Goal: Task Accomplishment & Management: Complete application form

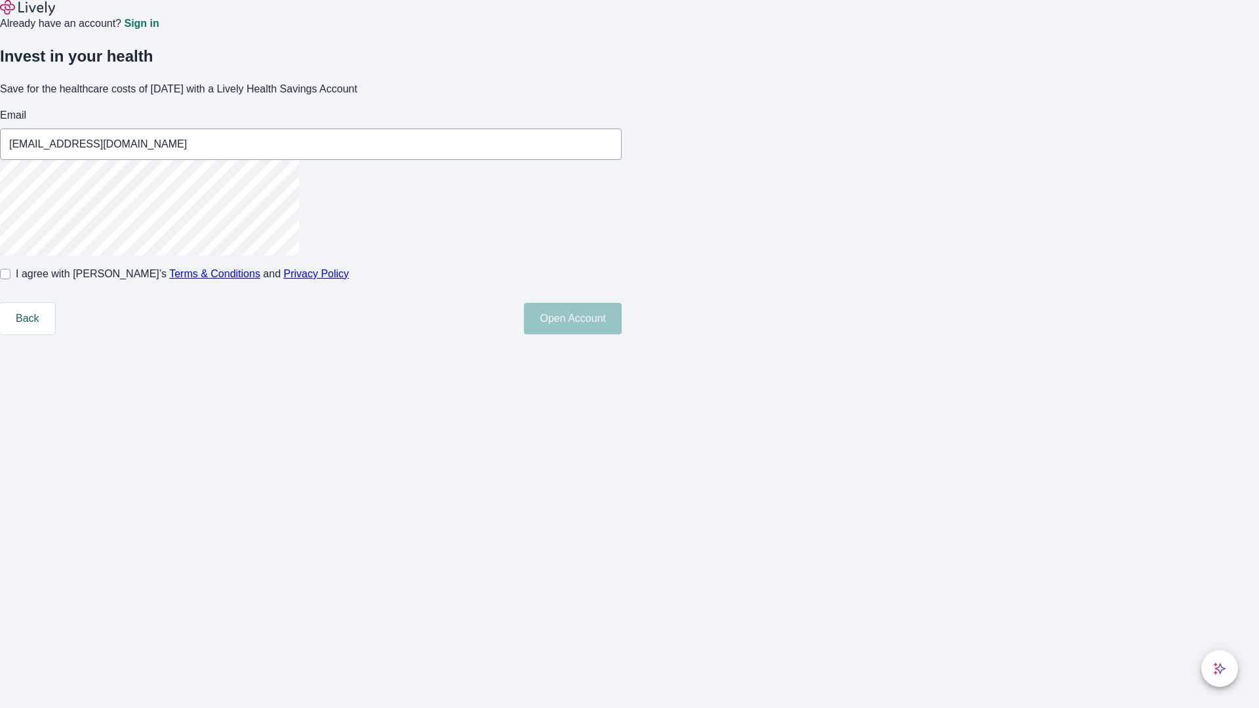
click at [10, 279] on input "I agree with Lively’s Terms & Conditions and Privacy Policy" at bounding box center [5, 274] width 10 height 10
checkbox input "true"
click at [621, 334] on button "Open Account" at bounding box center [573, 318] width 98 height 31
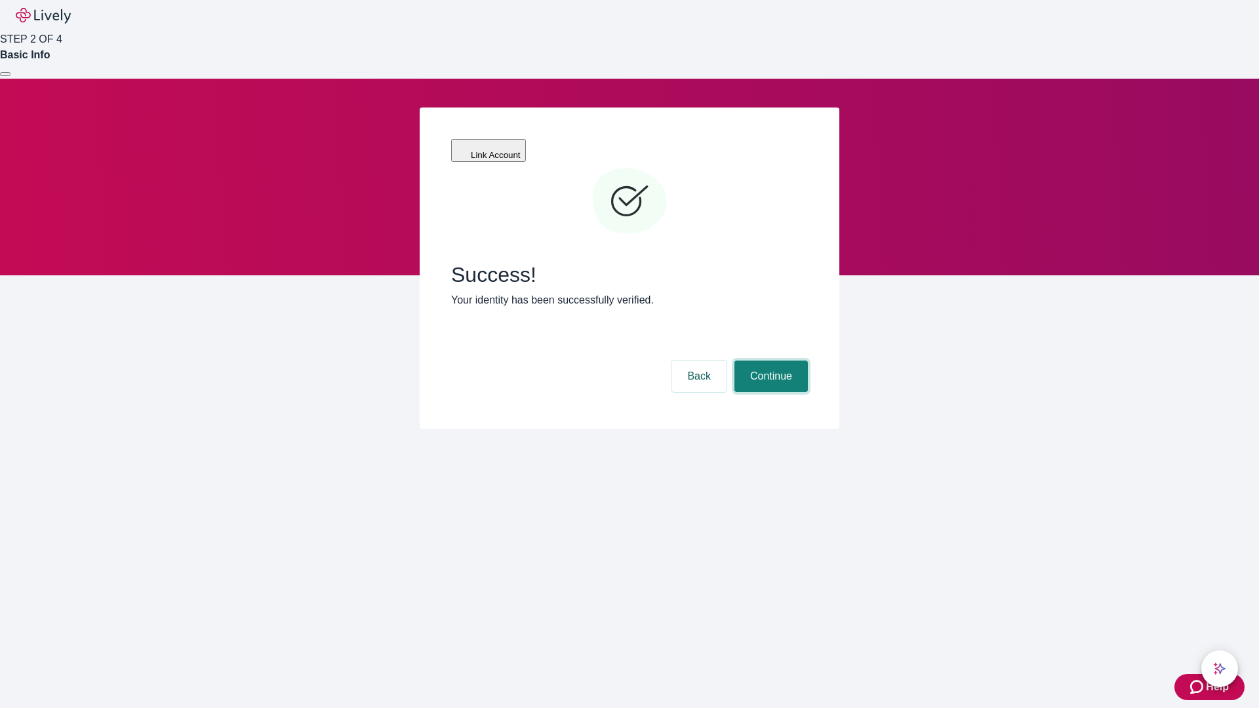
click at [769, 361] on button "Continue" at bounding box center [770, 376] width 73 height 31
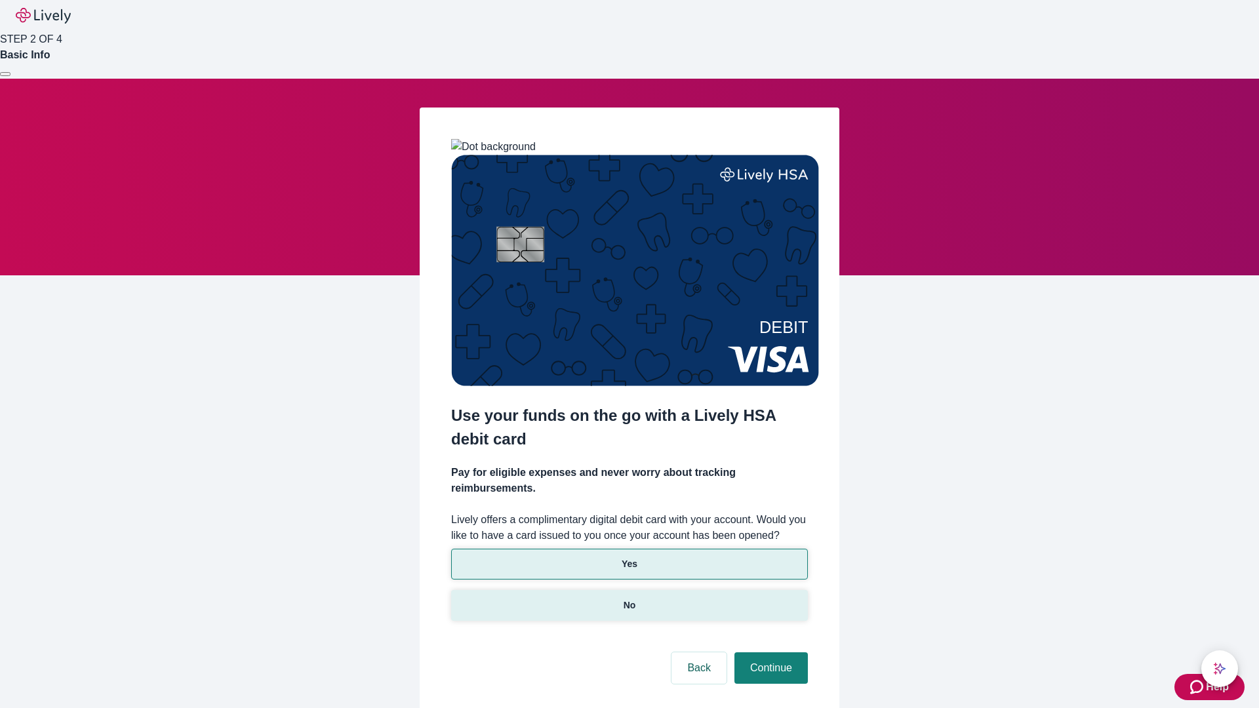
click at [629, 599] on p "No" at bounding box center [629, 606] width 12 height 14
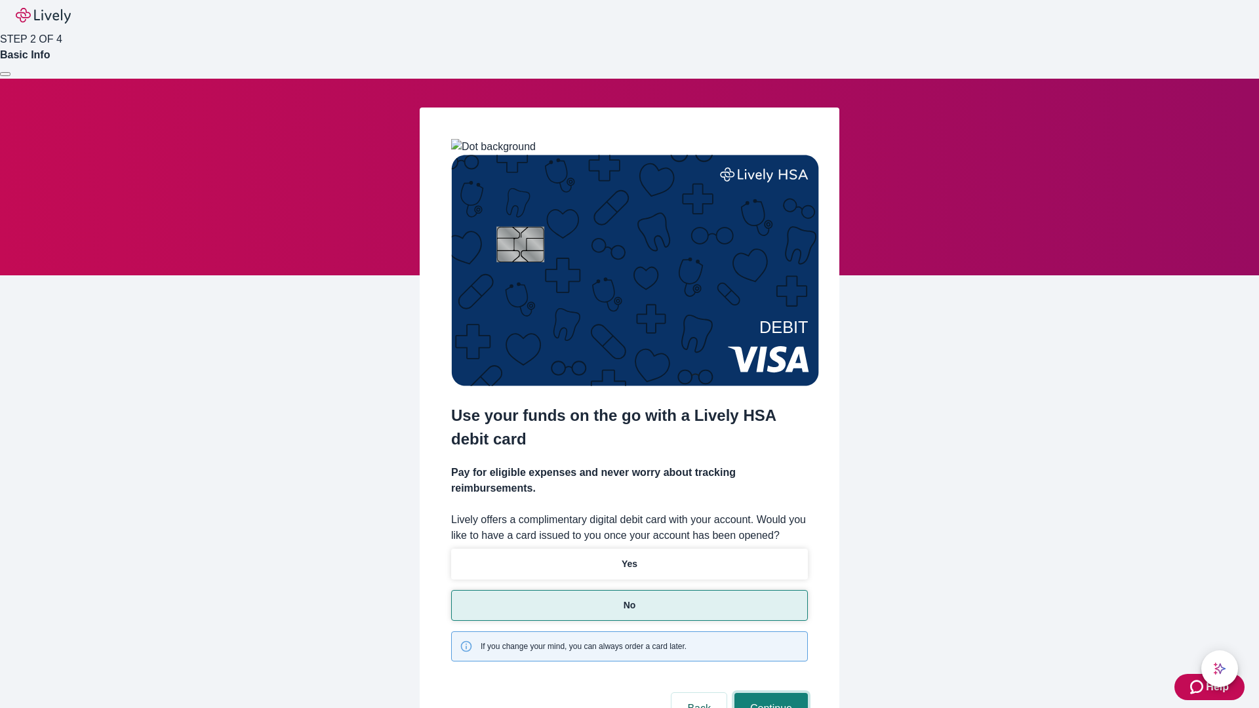
click at [769, 693] on button "Continue" at bounding box center [770, 708] width 73 height 31
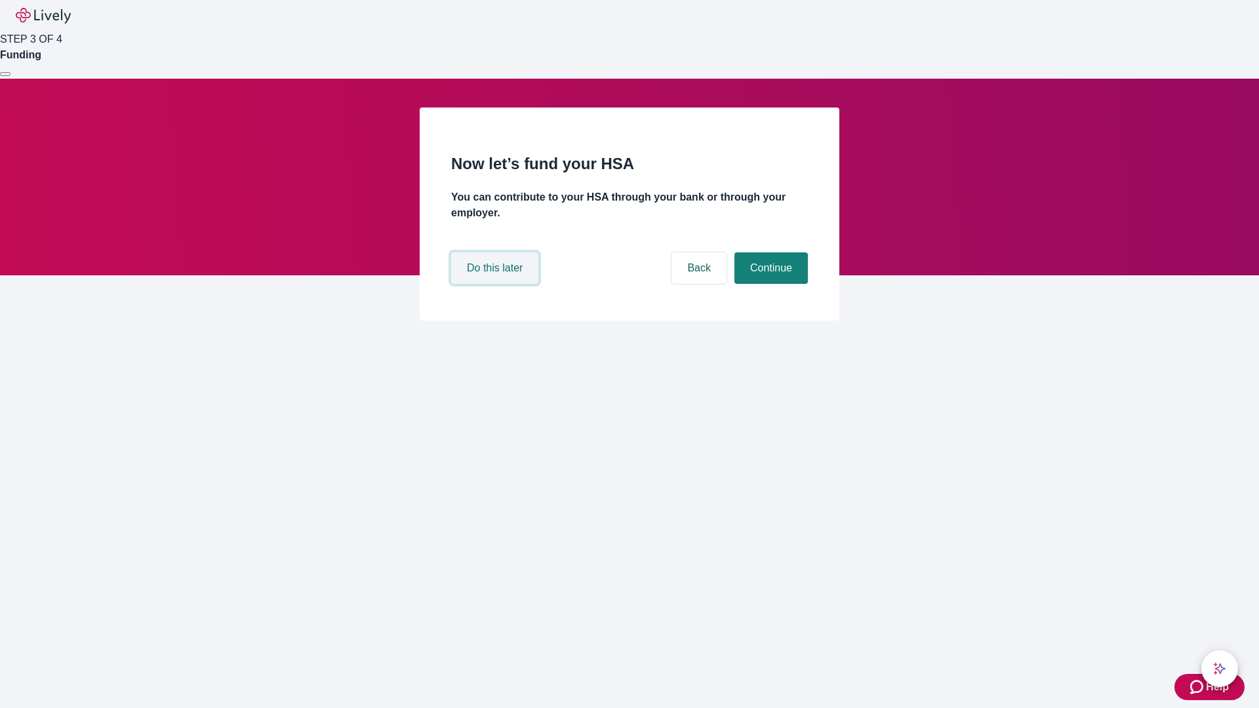
click at [496, 284] on button "Do this later" at bounding box center [494, 267] width 87 height 31
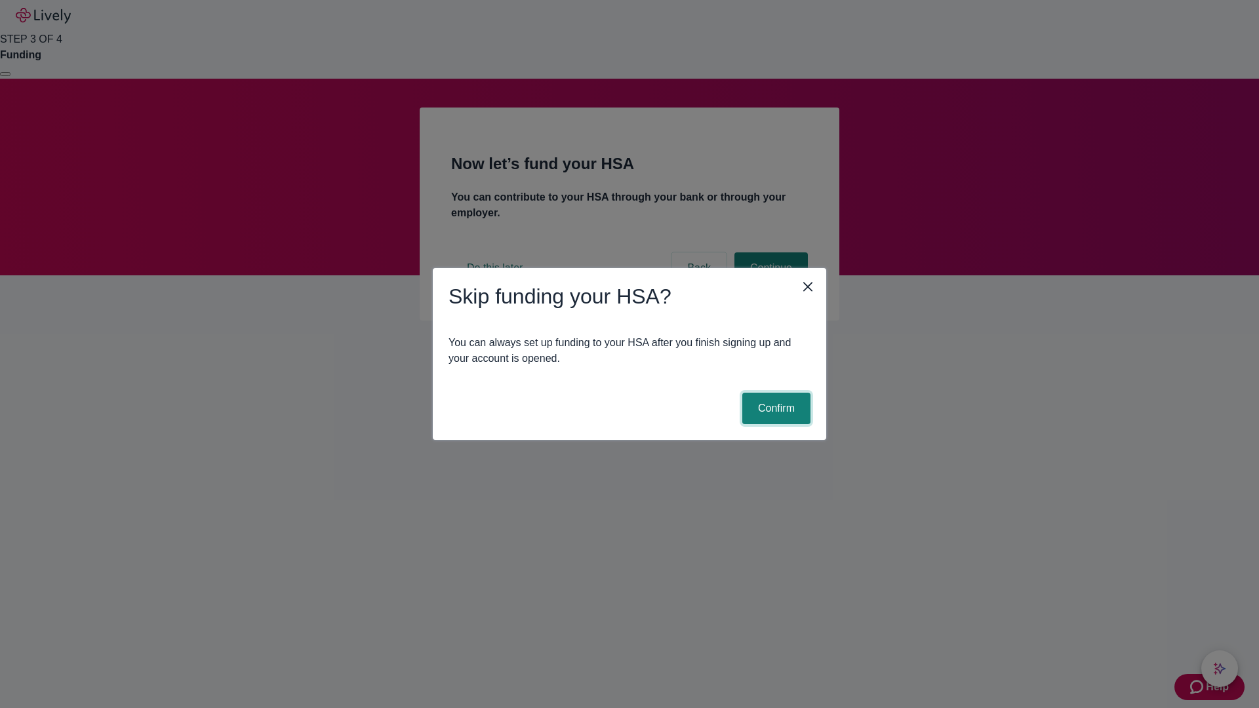
click at [774, 408] on button "Confirm" at bounding box center [776, 408] width 68 height 31
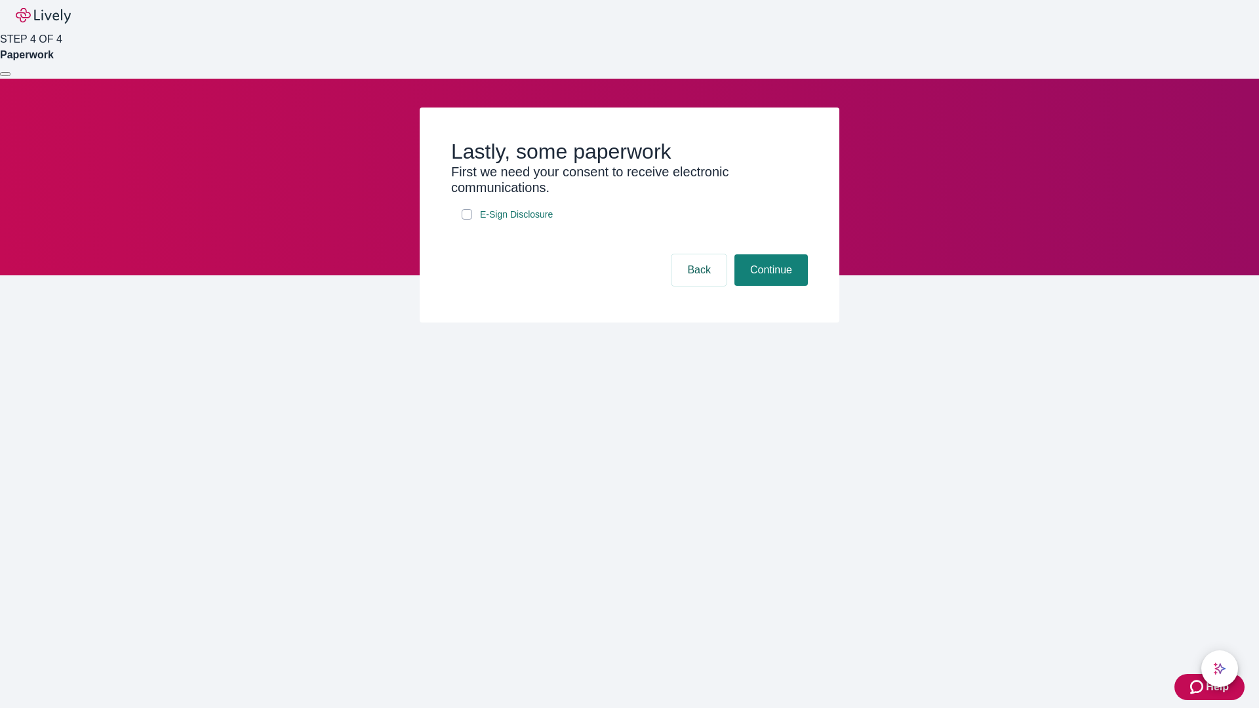
click at [467, 220] on input "E-Sign Disclosure" at bounding box center [467, 214] width 10 height 10
checkbox input "true"
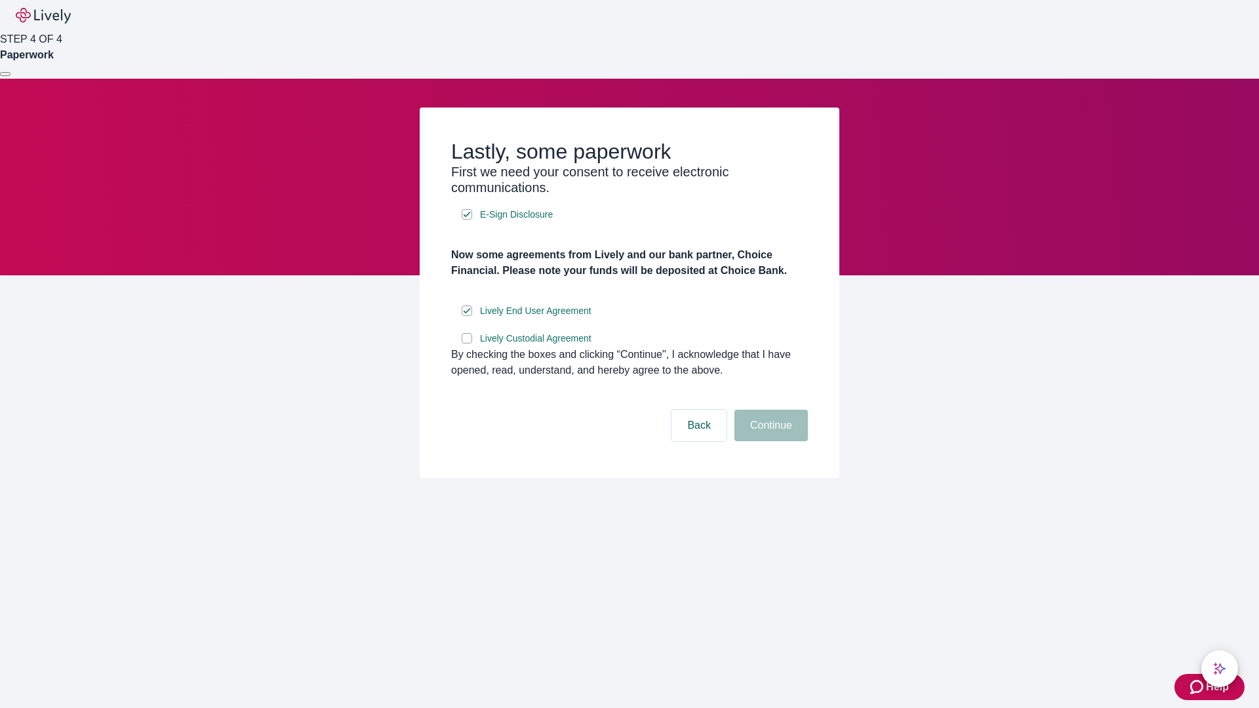
click at [467, 344] on input "Lively Custodial Agreement" at bounding box center [467, 338] width 10 height 10
checkbox input "true"
click at [769, 441] on button "Continue" at bounding box center [770, 425] width 73 height 31
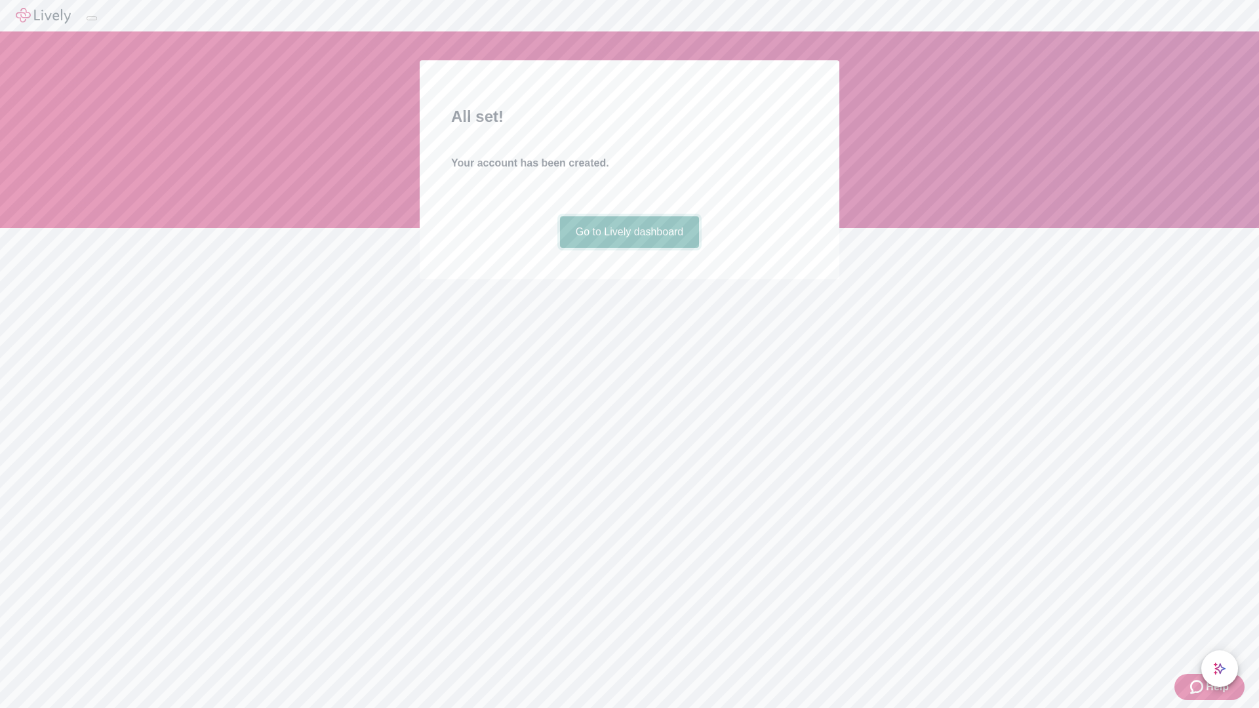
click at [629, 248] on link "Go to Lively dashboard" at bounding box center [630, 231] width 140 height 31
